Goal: Task Accomplishment & Management: Use online tool/utility

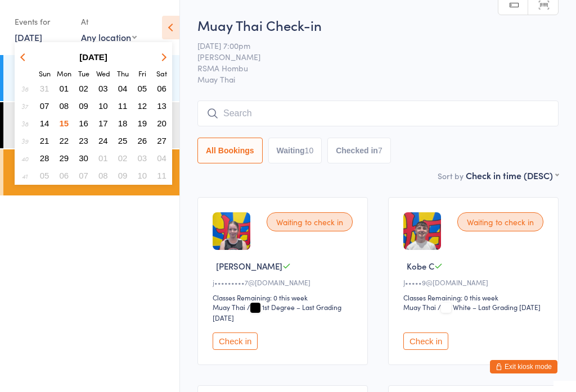
click at [92, 122] on button "16" at bounding box center [83, 123] width 17 height 15
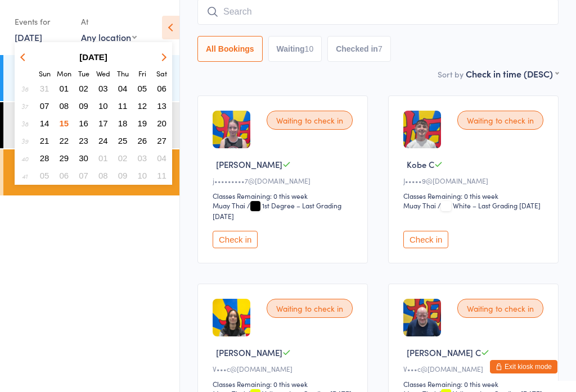
scroll to position [102, 0]
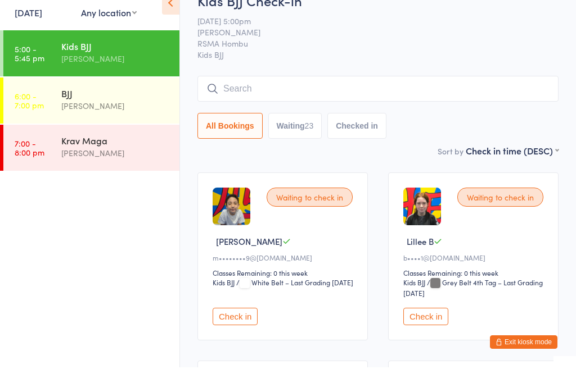
scroll to position [48, 0]
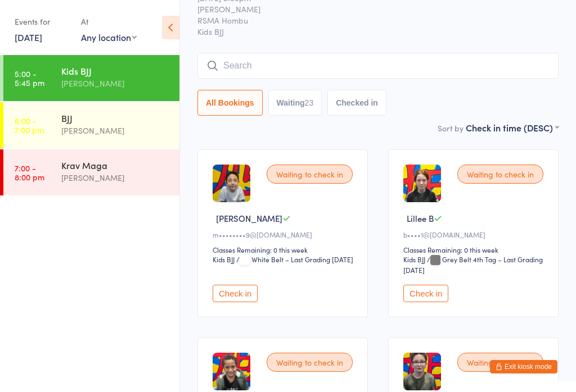
click at [441, 302] on button "Check in" at bounding box center [425, 293] width 45 height 17
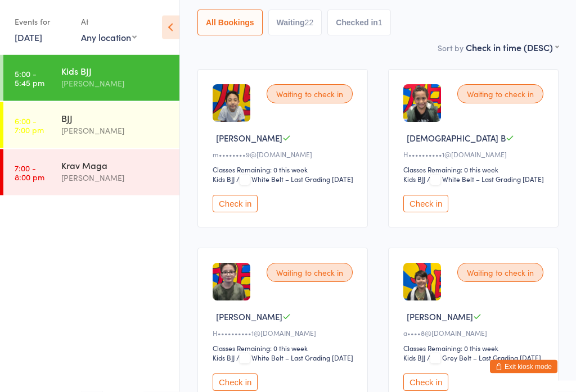
scroll to position [128, 0]
click at [439, 213] on button "Check in" at bounding box center [425, 203] width 45 height 17
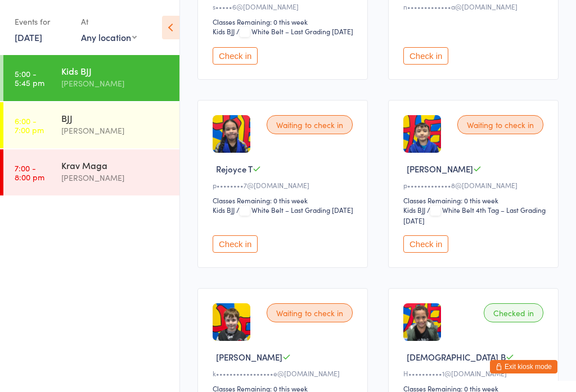
scroll to position [1825, 0]
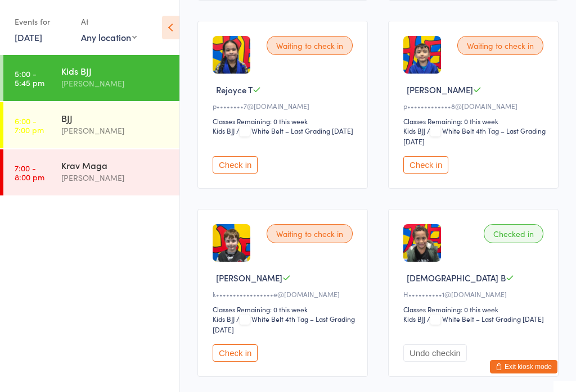
click at [237, 174] on button "Check in" at bounding box center [235, 164] width 45 height 17
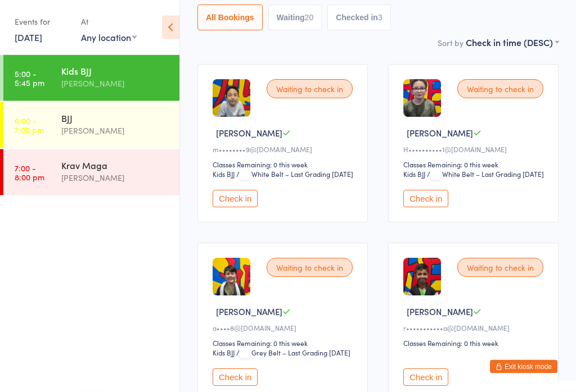
scroll to position [0, 0]
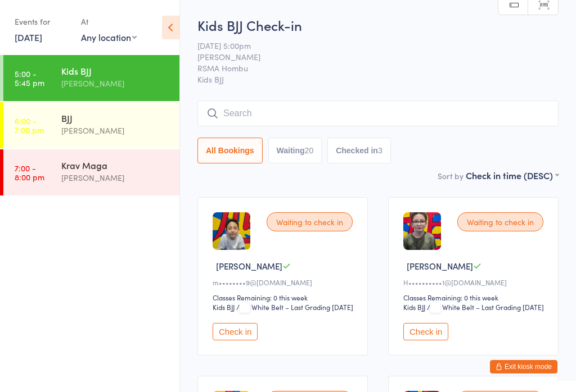
click at [354, 109] on input "search" at bounding box center [377, 114] width 361 height 26
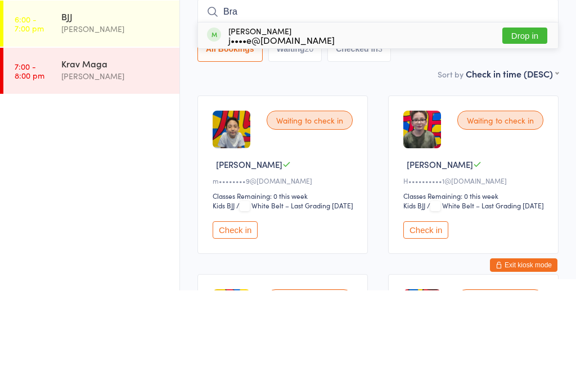
type input "Bra"
click at [340, 124] on div "[PERSON_NAME] j••••e@[DOMAIN_NAME] Drop in" at bounding box center [378, 137] width 360 height 26
type input "Oscar"
click at [351, 137] on div "k•••••••••••••••••e@[DOMAIN_NAME]" at bounding box center [308, 141] width 160 height 9
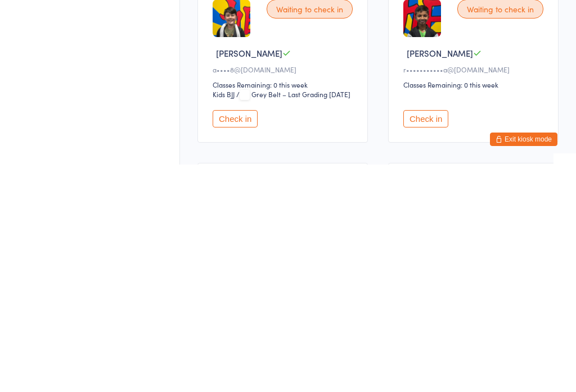
click at [440, 338] on button "Check in" at bounding box center [425, 346] width 45 height 17
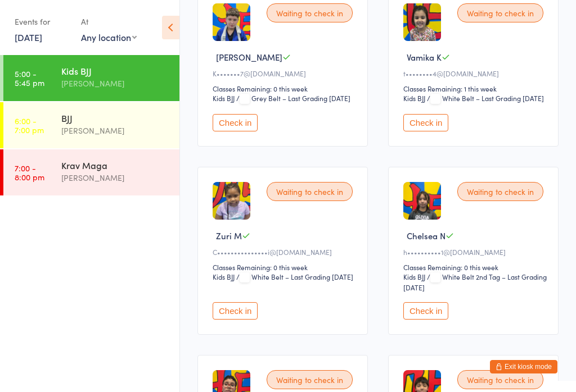
scroll to position [755, 0]
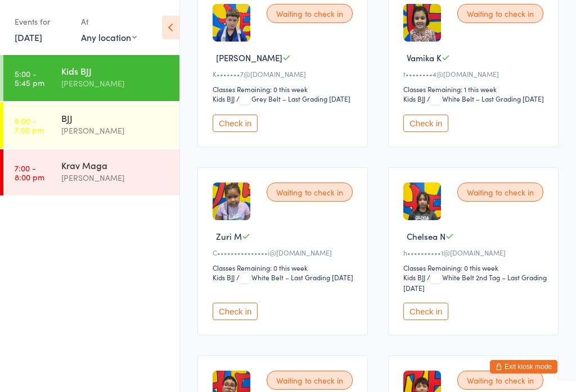
click at [440, 132] on button "Check in" at bounding box center [425, 123] width 45 height 17
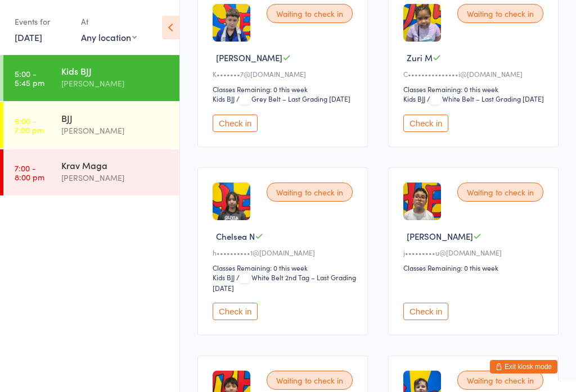
click at [440, 132] on button "Check in" at bounding box center [425, 123] width 45 height 17
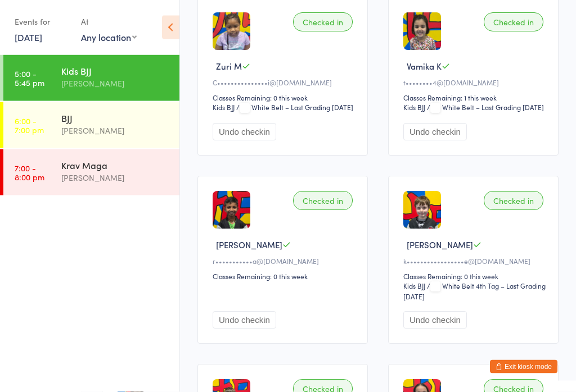
scroll to position [1683, 0]
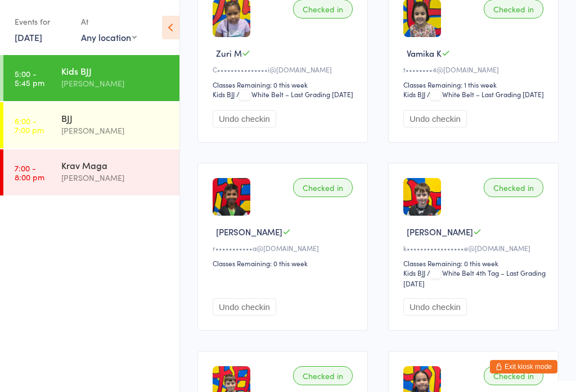
click at [269, 128] on button "Undo checkin" at bounding box center [245, 118] width 64 height 17
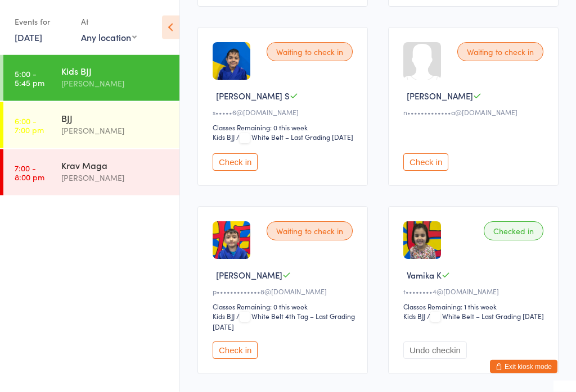
click at [435, 171] on button "Check in" at bounding box center [425, 162] width 45 height 17
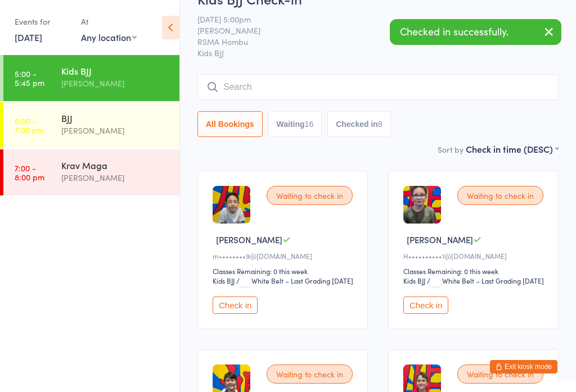
scroll to position [13, 0]
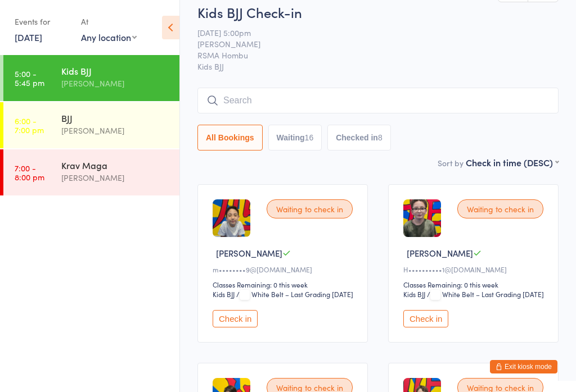
click at [438, 328] on button "Check in" at bounding box center [425, 318] width 45 height 17
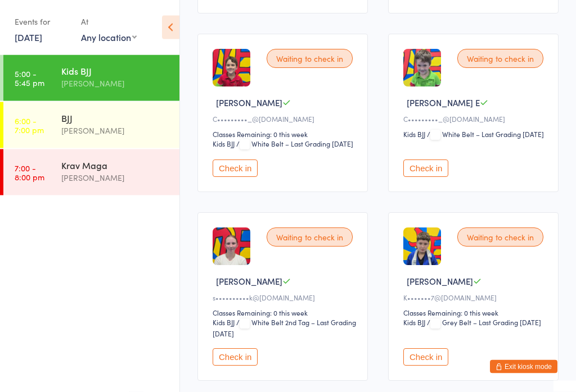
scroll to position [326, 0]
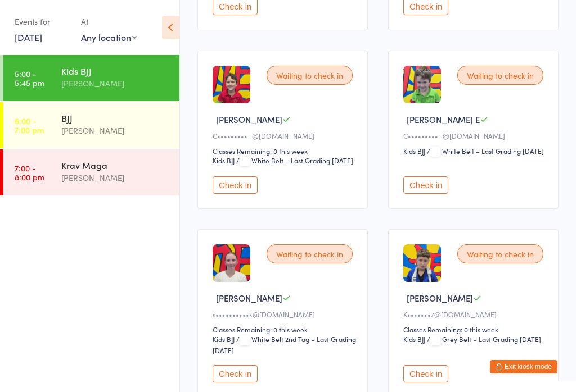
click at [230, 194] on button "Check in" at bounding box center [235, 185] width 45 height 17
click at [427, 194] on button "Check in" at bounding box center [425, 185] width 45 height 17
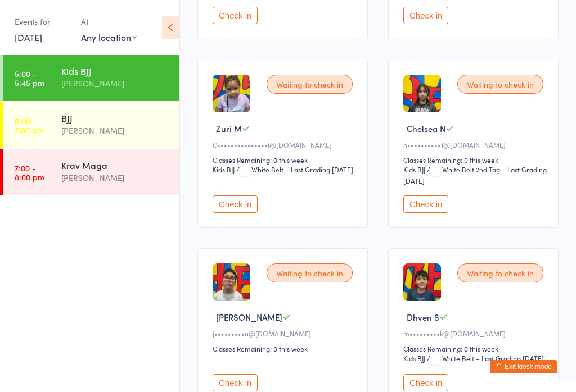
scroll to position [504, 0]
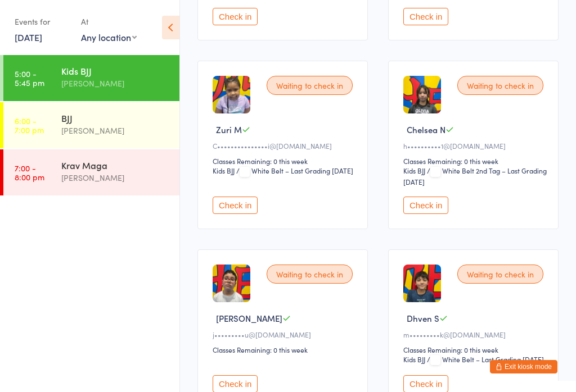
click at [437, 214] on button "Check in" at bounding box center [425, 205] width 45 height 17
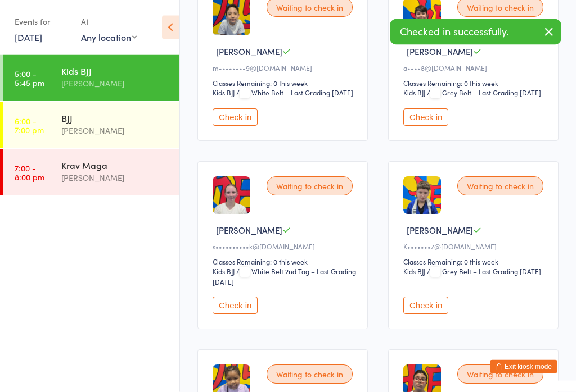
click at [443, 315] on button "Check in" at bounding box center [425, 305] width 45 height 17
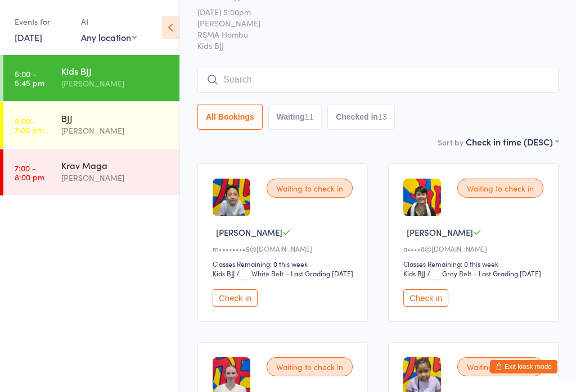
scroll to position [0, 0]
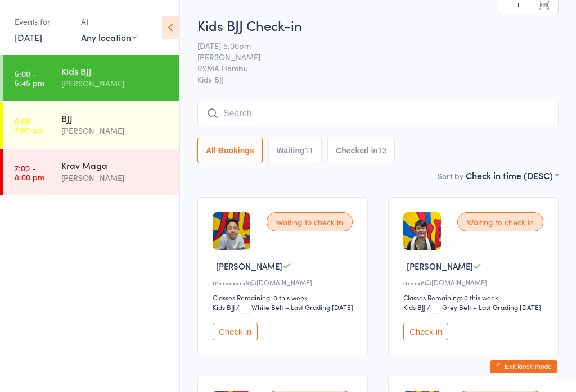
click at [241, 341] on button "Check in" at bounding box center [235, 331] width 45 height 17
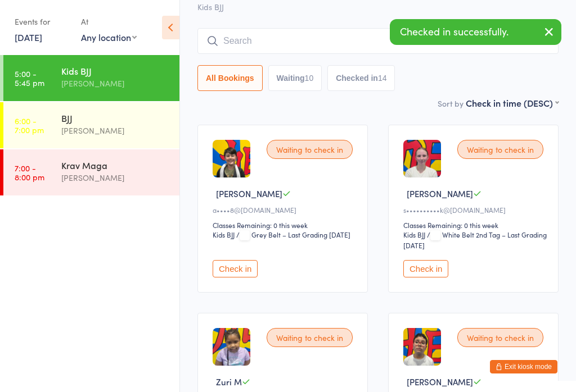
scroll to position [78, 0]
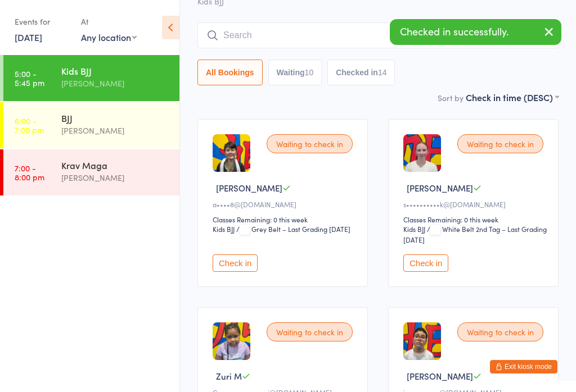
click at [438, 270] on button "Check in" at bounding box center [425, 263] width 45 height 17
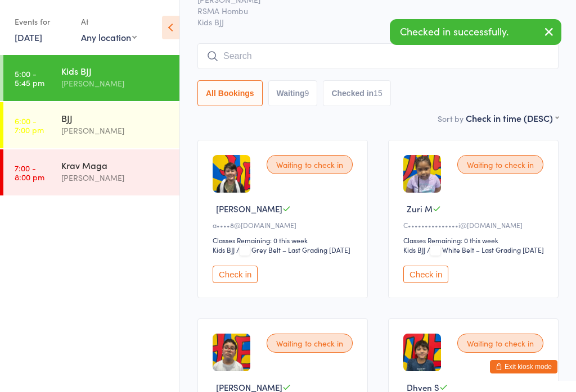
scroll to position [58, 0]
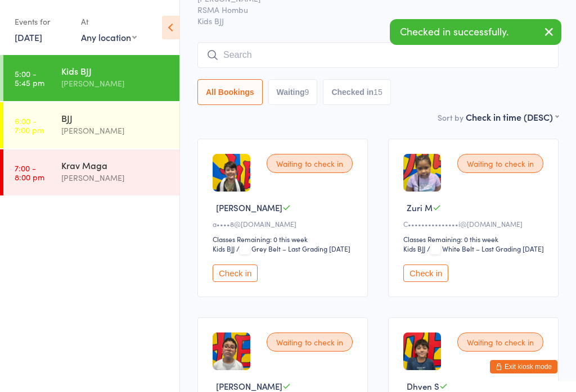
click at [299, 94] on button "Waiting 9" at bounding box center [292, 92] width 49 height 26
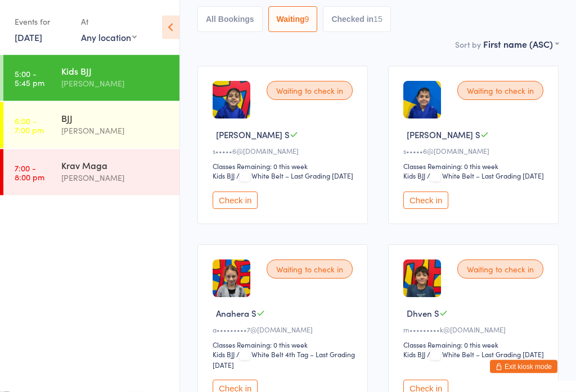
scroll to position [132, 0]
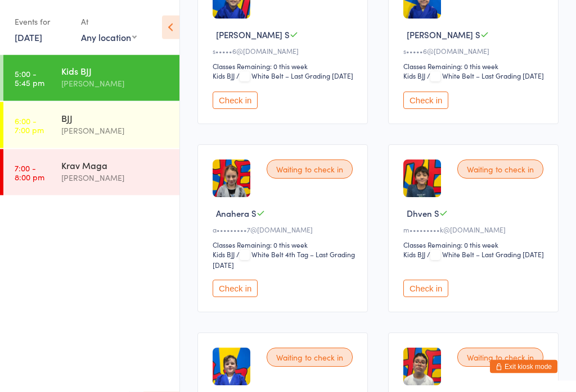
scroll to position [234, 0]
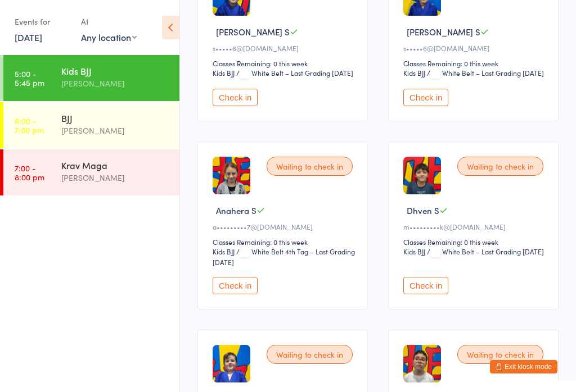
click at [422, 295] on button "Check in" at bounding box center [425, 285] width 45 height 17
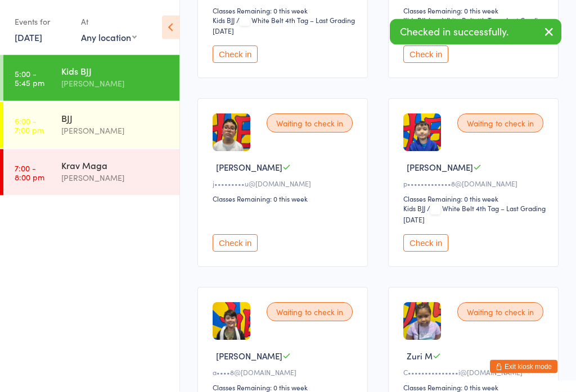
scroll to position [466, 0]
click at [240, 252] on button "Check in" at bounding box center [235, 242] width 45 height 17
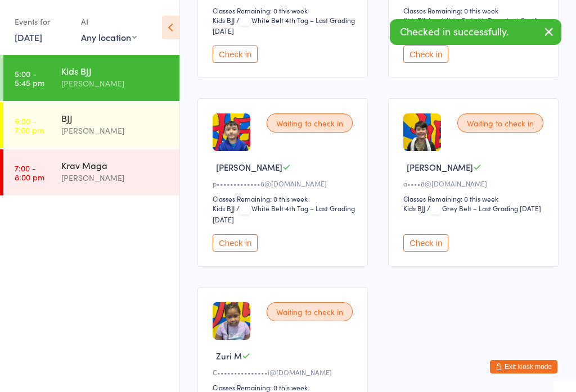
click at [243, 252] on button "Check in" at bounding box center [235, 242] width 45 height 17
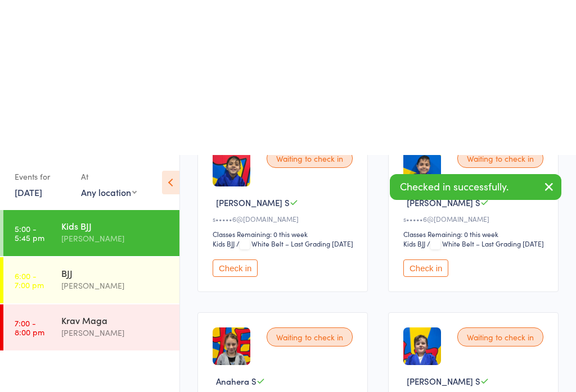
scroll to position [0, 0]
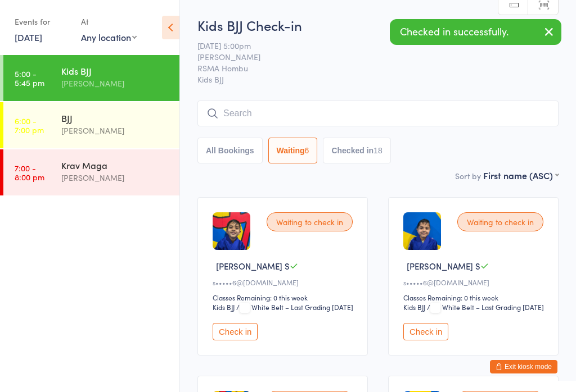
click at [382, 153] on div "18" at bounding box center [377, 150] width 9 height 9
select select "5"
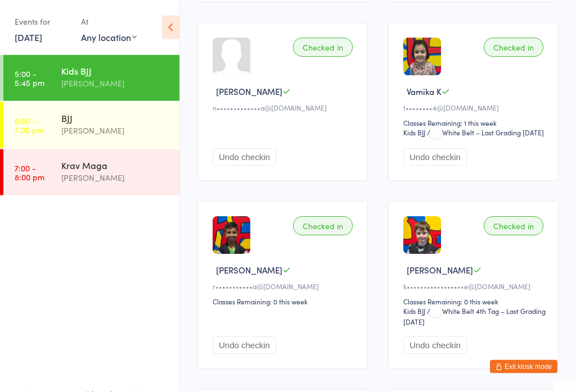
scroll to position [1099, 0]
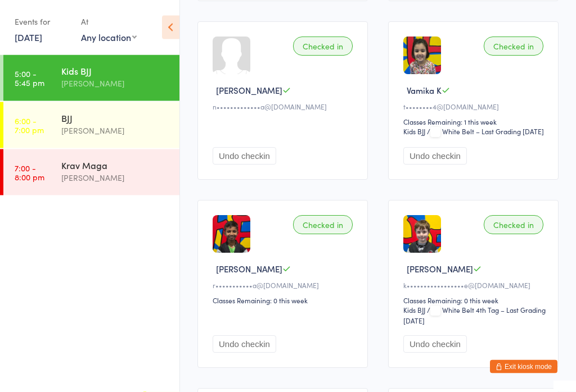
click at [229, 165] on button "Undo checkin" at bounding box center [245, 156] width 64 height 17
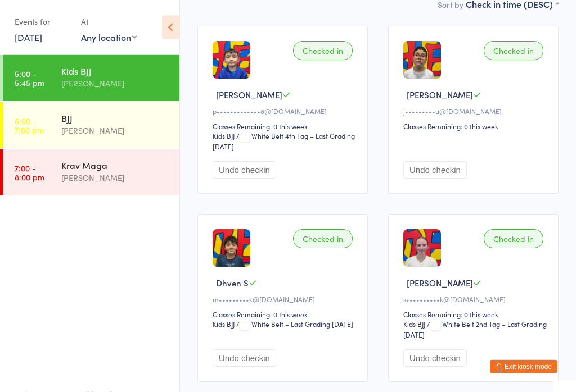
scroll to position [0, 0]
